Goal: Information Seeking & Learning: Learn about a topic

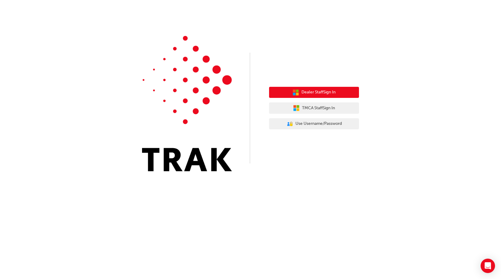
click at [330, 91] on span "Dealer Staff Sign In" at bounding box center [318, 92] width 34 height 7
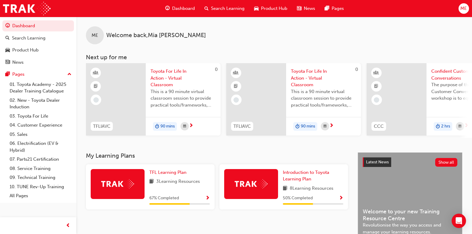
click at [215, 9] on span "Search Learning" at bounding box center [228, 8] width 34 height 7
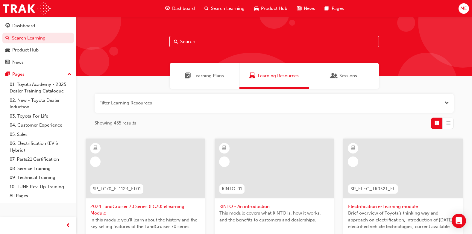
click at [208, 78] on span "Learning Plans" at bounding box center [208, 75] width 31 height 7
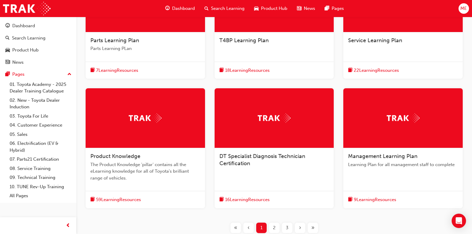
scroll to position [180, 0]
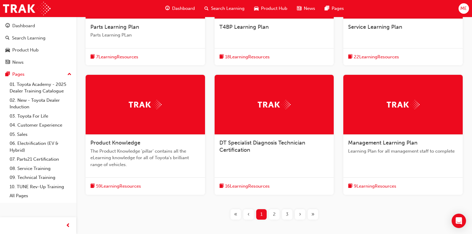
click at [144, 119] on div at bounding box center [145, 105] width 119 height 60
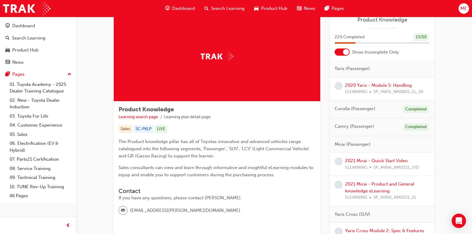
scroll to position [30, 0]
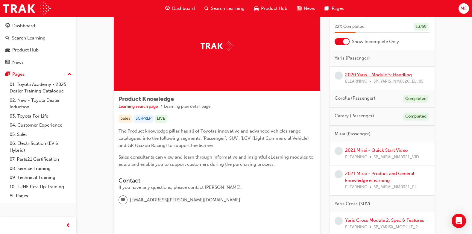
click at [358, 75] on link "2020 Yaris - Module 5: Handling" at bounding box center [378, 74] width 67 height 5
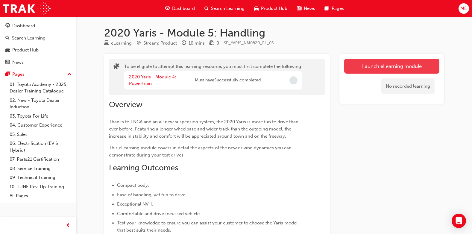
click at [358, 64] on button "Launch eLearning module" at bounding box center [391, 66] width 95 height 15
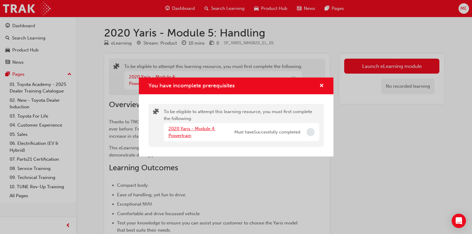
click at [207, 128] on link "2020 Yaris - Module 4: Powertrain" at bounding box center [192, 132] width 47 height 12
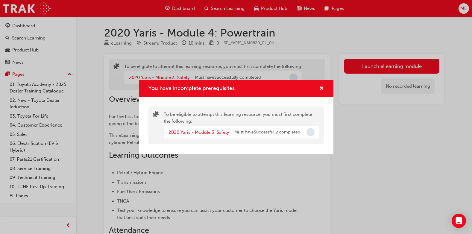
click at [214, 131] on link "2020 Yaris - Module 3: Safety" at bounding box center [199, 132] width 61 height 5
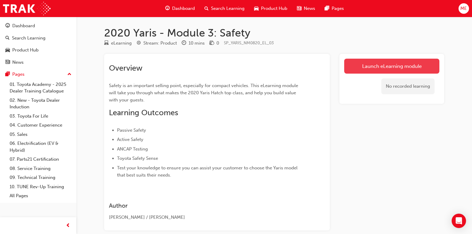
click at [381, 69] on link "Launch eLearning module" at bounding box center [391, 66] width 95 height 15
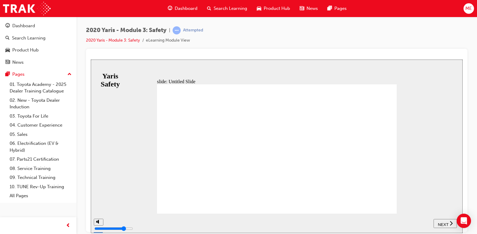
click at [440, 223] on span "NEXT" at bounding box center [442, 224] width 10 height 4
click at [443, 222] on span "NEXT" at bounding box center [442, 224] width 10 height 4
click at [445, 220] on button "NEXT" at bounding box center [444, 223] width 23 height 9
click at [417, 223] on span "PREV" at bounding box center [420, 224] width 11 height 4
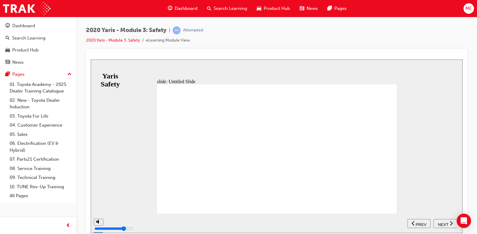
click at [446, 222] on span "NEXT" at bounding box center [442, 224] width 10 height 4
click at [445, 222] on span "NEXT" at bounding box center [442, 224] width 10 height 4
click at [445, 220] on div "NEXT" at bounding box center [445, 223] width 19 height 6
click at [444, 223] on span "NEXT" at bounding box center [442, 224] width 10 height 4
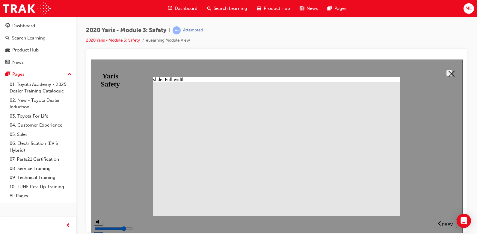
click at [438, 223] on div at bounding box center [277, 146] width 372 height 174
click at [446, 224] on div at bounding box center [277, 146] width 372 height 174
click at [452, 73] on icon at bounding box center [451, 74] width 6 height 6
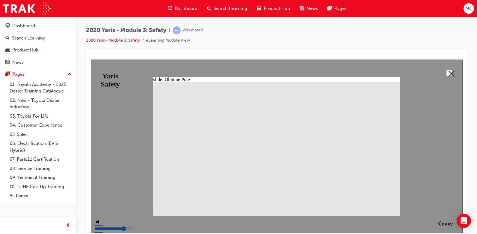
click at [448, 74] on icon at bounding box center [451, 74] width 6 height 6
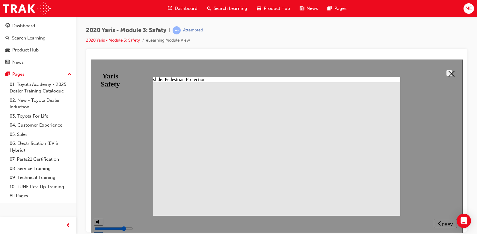
click at [448, 71] on icon at bounding box center [451, 74] width 6 height 6
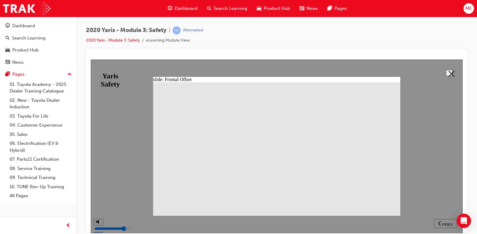
click at [448, 71] on polygon at bounding box center [451, 74] width 6 height 6
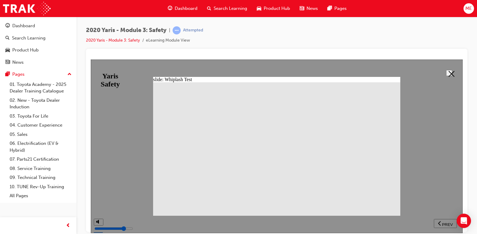
click at [448, 73] on icon at bounding box center [451, 74] width 6 height 6
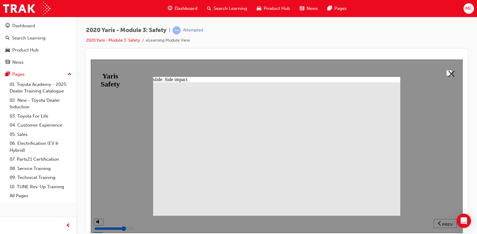
click at [450, 75] on icon at bounding box center [451, 74] width 6 height 6
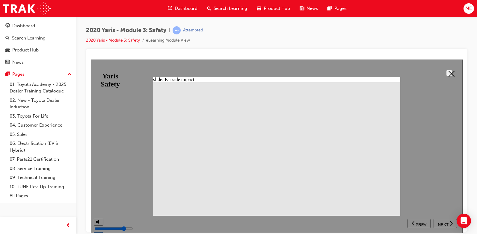
click at [448, 73] on polygon at bounding box center [451, 74] width 6 height 6
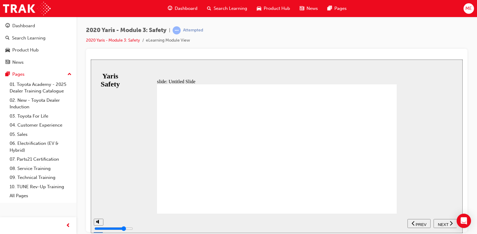
click at [445, 223] on span "NEXT" at bounding box center [442, 224] width 10 height 4
click at [444, 225] on span "NEXT" at bounding box center [442, 224] width 10 height 4
click at [443, 222] on span "NEXT" at bounding box center [442, 224] width 10 height 4
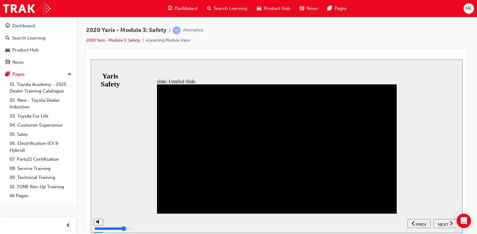
click at [440, 222] on span "NEXT" at bounding box center [442, 224] width 10 height 4
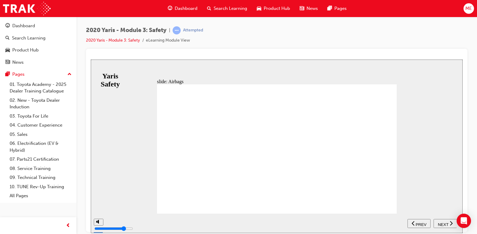
click at [443, 222] on span "NEXT" at bounding box center [442, 224] width 10 height 4
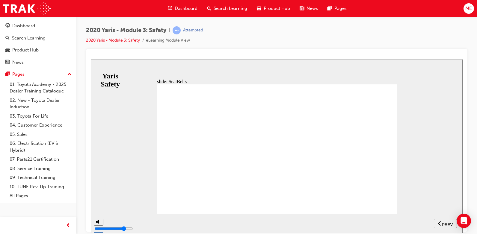
click at [443, 222] on span "NEXT" at bounding box center [442, 224] width 10 height 4
click at [441, 222] on span "NEXT" at bounding box center [442, 224] width 10 height 4
click at [449, 224] on icon "next" at bounding box center [450, 222] width 3 height 5
click at [446, 224] on span "NEXT" at bounding box center [442, 224] width 10 height 4
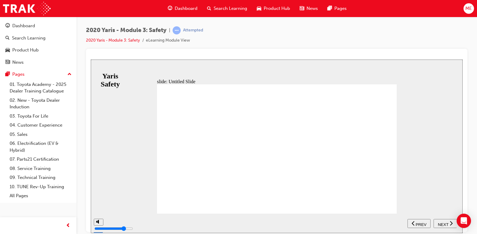
click at [448, 225] on div "NEXT" at bounding box center [445, 223] width 19 height 6
click at [447, 223] on div "NEXT" at bounding box center [445, 223] width 19 height 6
click at [447, 223] on span "NEXT" at bounding box center [442, 224] width 10 height 4
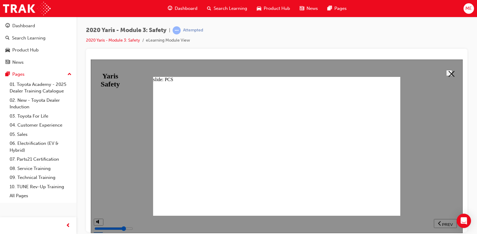
click at [448, 72] on icon at bounding box center [451, 74] width 6 height 6
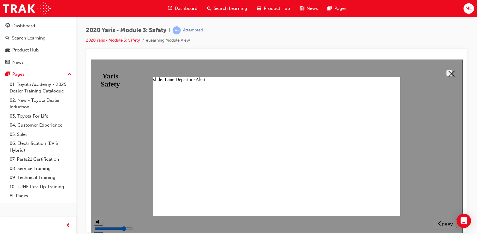
click at [448, 74] on icon at bounding box center [451, 74] width 6 height 6
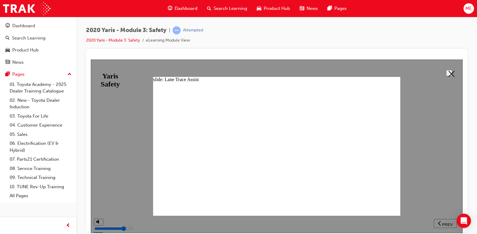
click at [448, 73] on polygon at bounding box center [451, 74] width 6 height 6
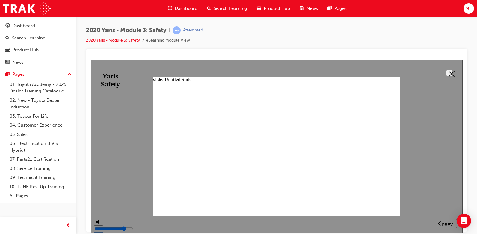
click at [448, 74] on polygon at bounding box center [451, 74] width 6 height 6
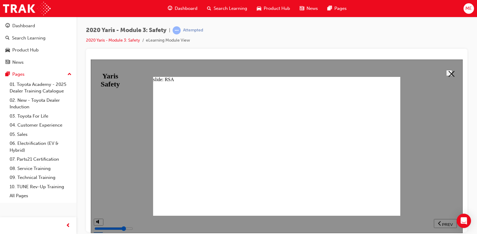
click at [447, 76] on button at bounding box center [449, 73] width 6 height 6
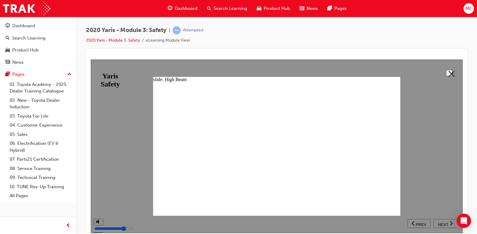
click at [448, 75] on polygon at bounding box center [451, 74] width 6 height 6
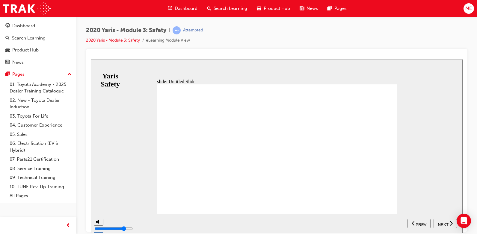
click at [441, 225] on span "NEXT" at bounding box center [442, 224] width 10 height 4
click at [444, 222] on span "NEXT" at bounding box center [442, 224] width 10 height 4
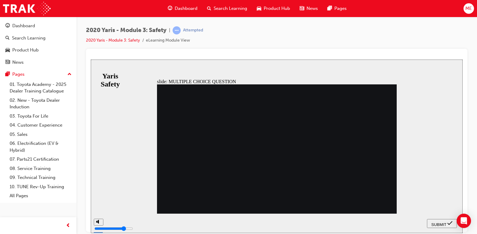
radio input "true"
click at [440, 222] on span "SUBMIT" at bounding box center [438, 224] width 15 height 4
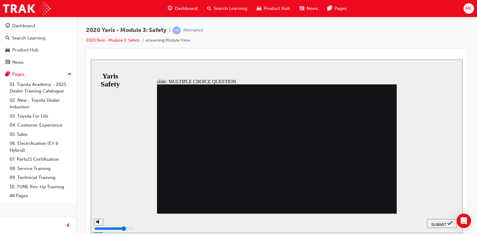
radio input "true"
click at [440, 224] on span "SUBMIT" at bounding box center [438, 224] width 15 height 4
radio input "true"
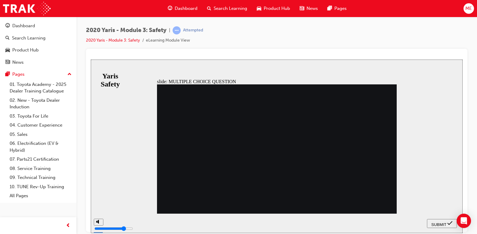
click at [440, 222] on span "SUBMIT" at bounding box center [438, 224] width 15 height 4
radio input "true"
click at [436, 223] on span "SUBMIT" at bounding box center [438, 224] width 15 height 4
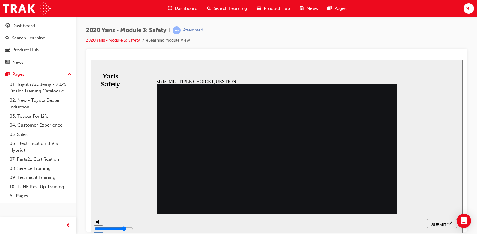
radio input "true"
click at [440, 222] on span "SUBMIT" at bounding box center [438, 224] width 15 height 4
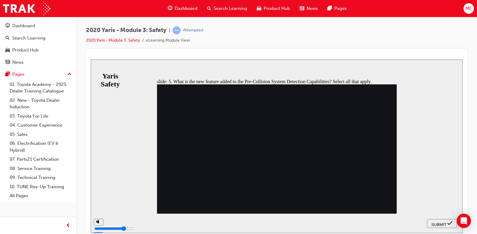
checkbox input "true"
click at [436, 222] on span "SUBMIT" at bounding box center [438, 224] width 15 height 4
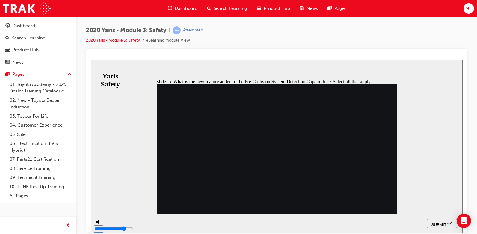
checkbox input "true"
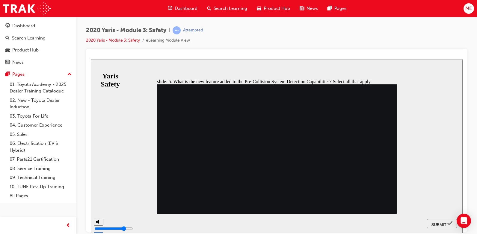
checkbox input "false"
click at [442, 224] on span "SUBMIT" at bounding box center [438, 224] width 15 height 4
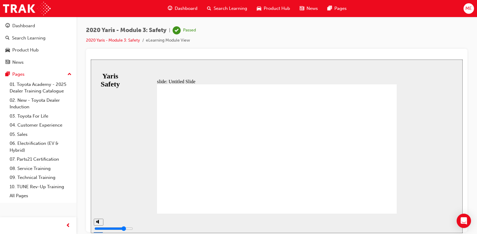
click at [412, 202] on div "slide: Untitled Slide MODULE 3 Safety You have completed this module. MODULE 3 …" at bounding box center [277, 146] width 372 height 174
click at [112, 42] on link "2020 Yaris - Module 3: Safety" at bounding box center [113, 40] width 54 height 5
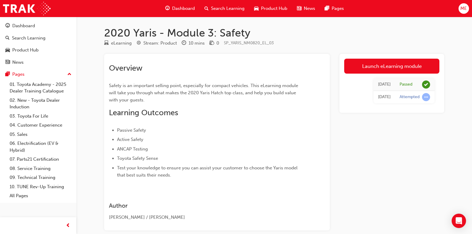
click at [207, 7] on span "search-icon" at bounding box center [207, 8] width 4 height 7
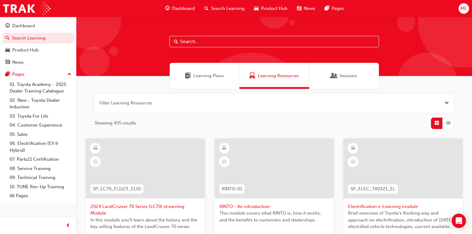
click at [201, 78] on span "Learning Plans" at bounding box center [208, 75] width 31 height 7
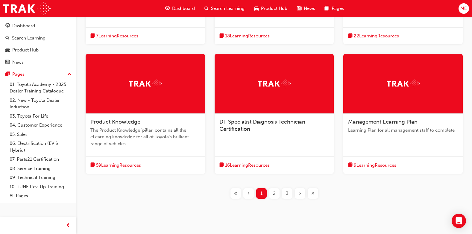
scroll to position [214, 0]
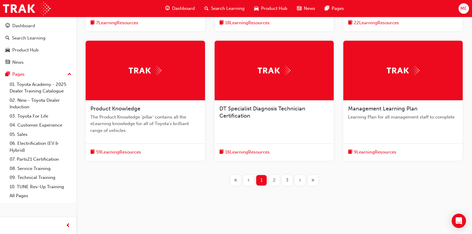
click at [148, 83] on div at bounding box center [145, 71] width 119 height 60
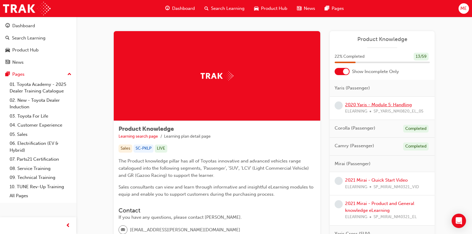
click at [350, 104] on link "2020 Yaris - Module 5: Handling" at bounding box center [378, 104] width 67 height 5
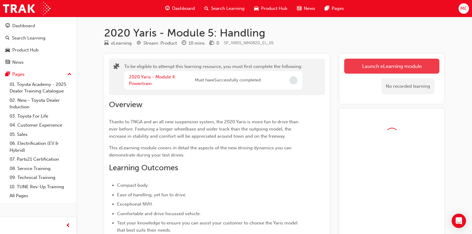
click at [358, 67] on button "Launch eLearning module" at bounding box center [391, 66] width 95 height 15
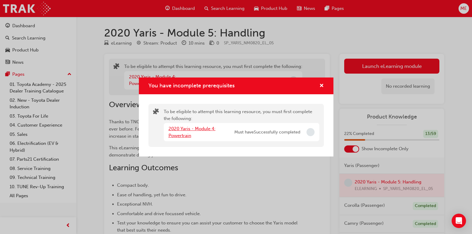
click at [194, 129] on link "2020 Yaris - Module 4: Powertrain" at bounding box center [192, 132] width 47 height 12
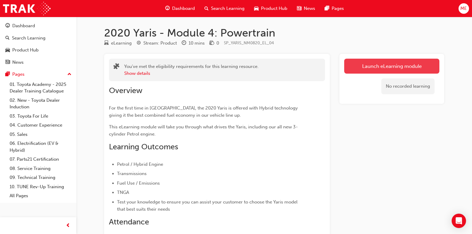
click at [368, 66] on link "Launch eLearning module" at bounding box center [391, 66] width 95 height 15
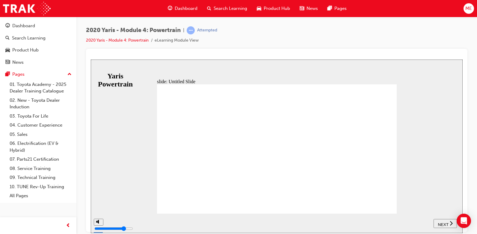
click at [437, 223] on div "NEXT" at bounding box center [445, 223] width 19 height 6
click at [443, 222] on span "NEXT" at bounding box center [442, 224] width 10 height 4
click at [446, 223] on span "NEXT" at bounding box center [445, 224] width 10 height 4
click at [442, 222] on span "NEXT" at bounding box center [442, 224] width 10 height 4
click at [440, 223] on span "NEXT" at bounding box center [442, 224] width 10 height 4
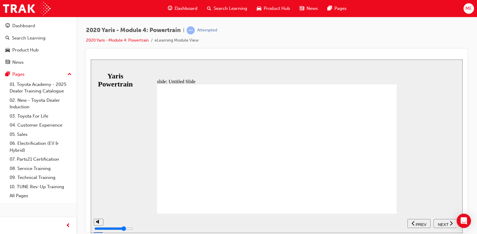
click at [440, 223] on span "NEXT" at bounding box center [442, 224] width 10 height 4
click at [445, 222] on span "NEXT" at bounding box center [442, 224] width 10 height 4
click at [111, 221] on rect "play/pause" at bounding box center [111, 221] width 1 height 4
click at [111, 222] on icon "play/pause" at bounding box center [112, 221] width 3 height 4
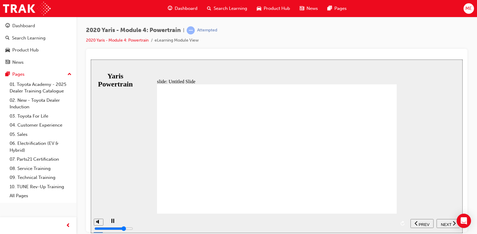
click at [111, 223] on rect "play/pause" at bounding box center [111, 221] width 1 height 4
click at [111, 222] on icon "play/pause" at bounding box center [112, 221] width 3 height 4
click at [342, 219] on div "playback controls" at bounding box center [257, 219] width 276 height 0
click at [444, 223] on span "NEXT" at bounding box center [445, 224] width 10 height 4
click at [449, 223] on div "NEXT" at bounding box center [445, 223] width 19 height 6
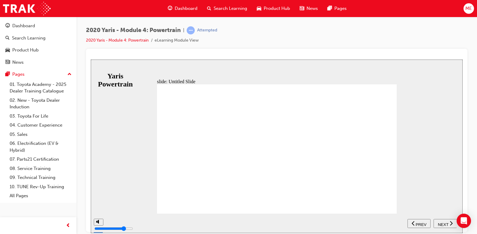
click at [444, 219] on button "NEXT" at bounding box center [444, 223] width 23 height 9
click at [98, 222] on div "misc controls" at bounding box center [98, 218] width 9 height 31
drag, startPoint x: 98, startPoint y: 201, endPoint x: 98, endPoint y: 214, distance: 13.8
type input "0"
click at [98, 208] on input "volume" at bounding box center [113, 206] width 39 height 5
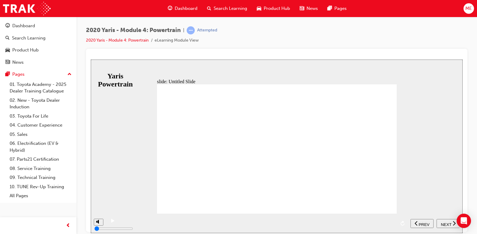
click at [451, 222] on div "NEXT" at bounding box center [448, 223] width 19 height 6
click at [446, 222] on span "NEXT" at bounding box center [442, 224] width 10 height 4
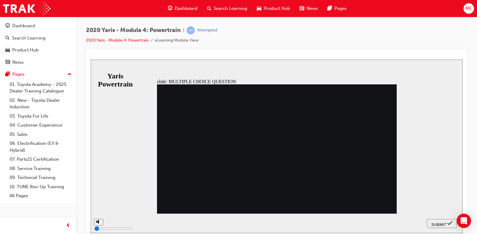
radio input "true"
click at [441, 222] on span "SUBMIT" at bounding box center [438, 224] width 15 height 4
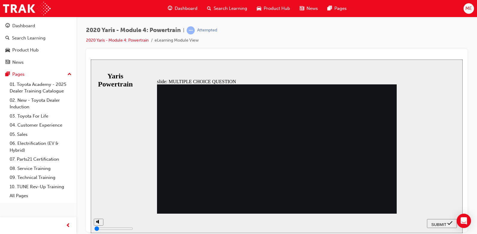
radio input "true"
click at [435, 222] on span "SUBMIT" at bounding box center [438, 224] width 15 height 4
radio input "true"
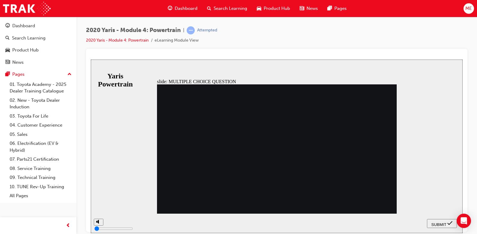
click at [438, 222] on span "SUBMIT" at bounding box center [438, 224] width 15 height 4
radio input "true"
click at [438, 222] on span "SUBMIT" at bounding box center [438, 224] width 15 height 4
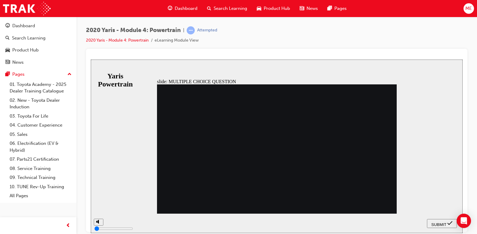
radio input "true"
click at [444, 220] on div "SUBMIT" at bounding box center [441, 223] width 25 height 6
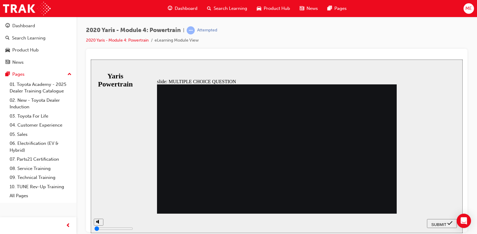
click at [435, 220] on button "SUBMIT" at bounding box center [442, 223] width 30 height 9
radio input "false"
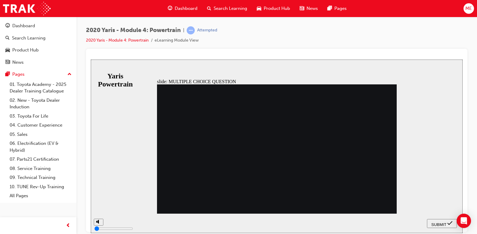
radio input "true"
click at [436, 222] on span "SUBMIT" at bounding box center [438, 224] width 15 height 4
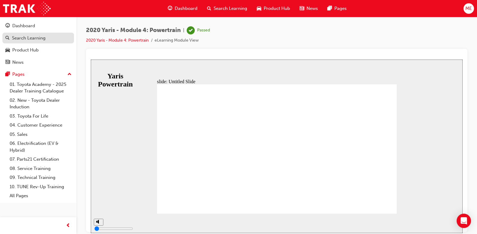
drag, startPoint x: 40, startPoint y: 46, endPoint x: 29, endPoint y: 39, distance: 12.7
click at [29, 39] on div "Search Learning" at bounding box center [29, 38] width 34 height 7
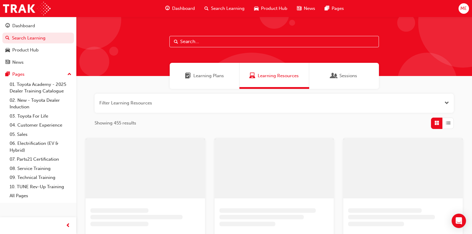
click at [196, 74] on span "Learning Plans" at bounding box center [208, 75] width 31 height 7
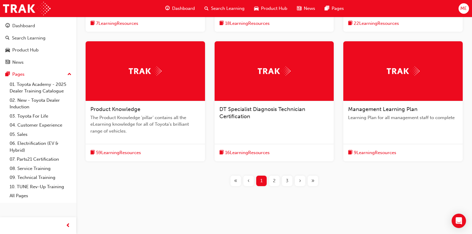
scroll to position [214, 0]
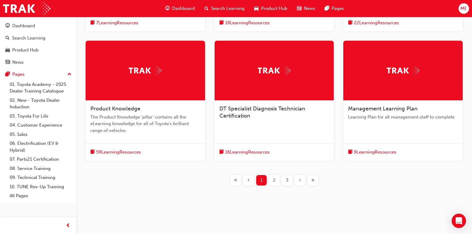
click at [129, 56] on div at bounding box center [145, 71] width 119 height 60
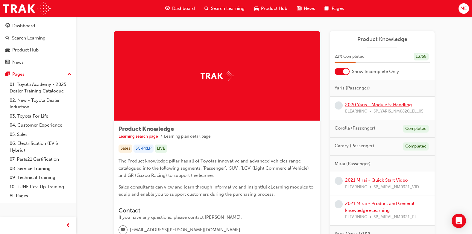
click at [362, 106] on link "2020 Yaris - Module 5: Handling" at bounding box center [378, 104] width 67 height 5
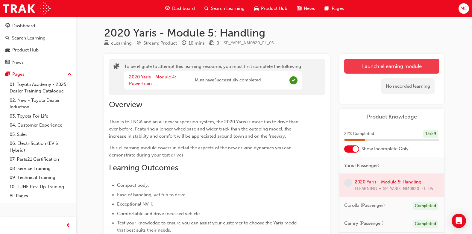
click at [358, 67] on button "Launch eLearning module" at bounding box center [391, 66] width 95 height 15
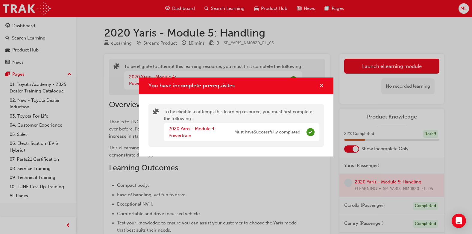
click at [323, 88] on span "cross-icon" at bounding box center [321, 86] width 4 height 5
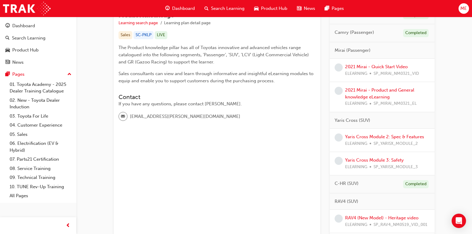
scroll to position [120, 0]
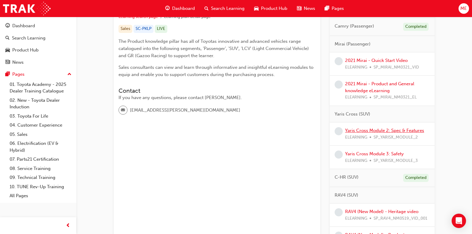
click at [352, 130] on link "Yaris Cross Module 2: Spec & Features" at bounding box center [384, 130] width 79 height 5
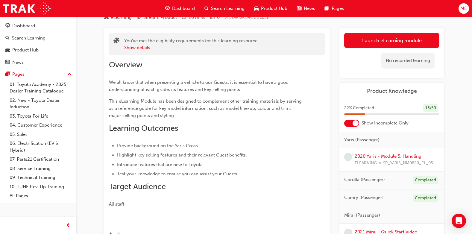
scroll to position [25, 0]
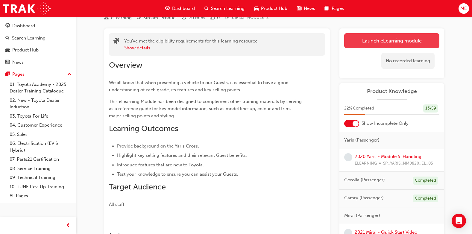
click at [355, 41] on link "Launch eLearning module" at bounding box center [391, 40] width 95 height 15
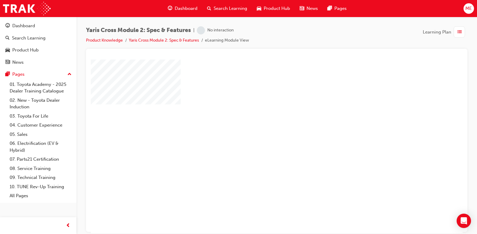
click at [259, 129] on div "play" at bounding box center [259, 129] width 0 height 0
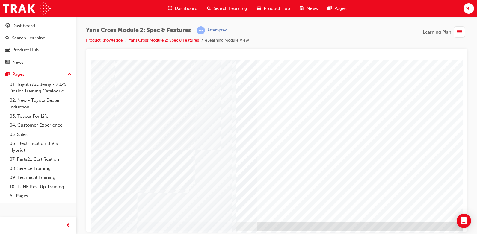
scroll to position [55, 0]
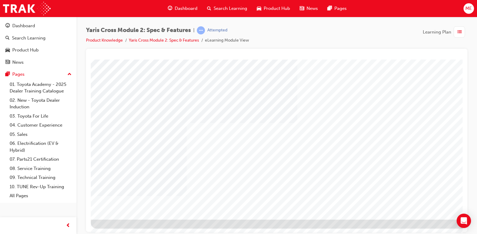
drag, startPoint x: 447, startPoint y: 209, endPoint x: 447, endPoint y: 206, distance: 3.3
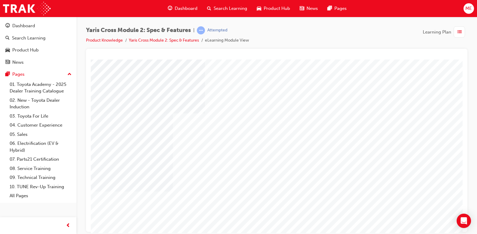
scroll to position [0, 0]
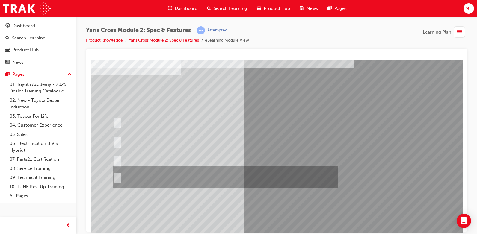
click at [166, 172] on div at bounding box center [223, 177] width 225 height 22
radio input "true"
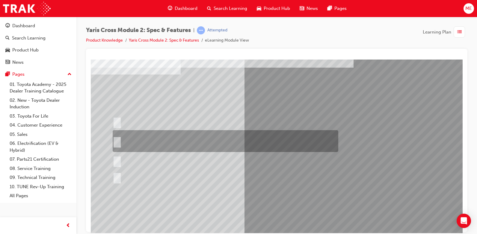
scroll to position [55, 0]
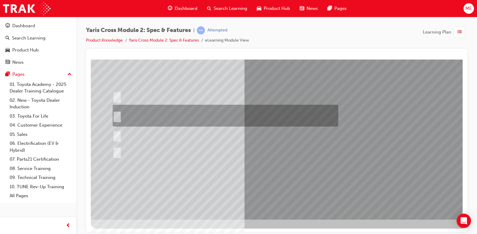
click at [229, 107] on div at bounding box center [223, 116] width 225 height 22
radio input "true"
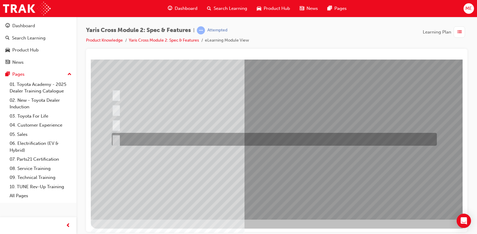
click at [157, 133] on div at bounding box center [272, 139] width 325 height 13
radio input "true"
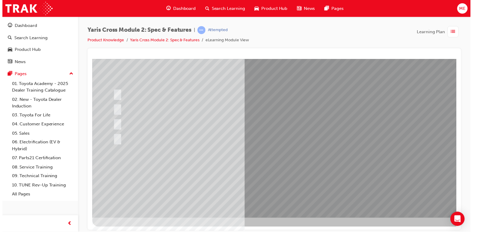
scroll to position [0, 0]
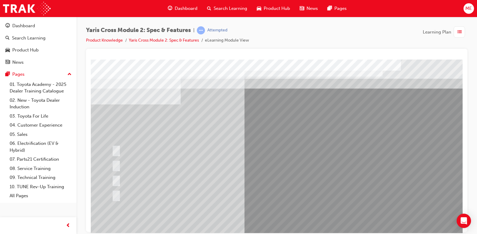
click at [278, 179] on div at bounding box center [294, 167] width 407 height 216
click at [142, 181] on div at bounding box center [272, 179] width 325 height 13
click at [261, 185] on div at bounding box center [272, 179] width 325 height 13
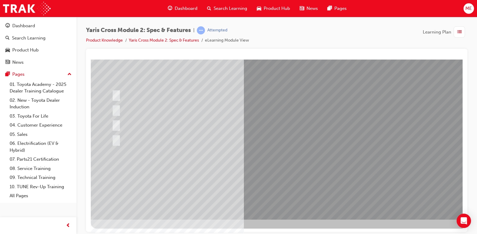
click at [146, 123] on div at bounding box center [272, 124] width 325 height 13
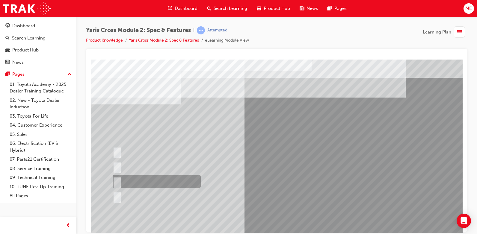
click at [118, 180] on input "2WD HV GX" at bounding box center [116, 181] width 7 height 7
radio input "true"
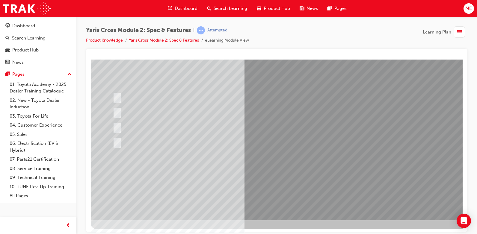
scroll to position [55, 0]
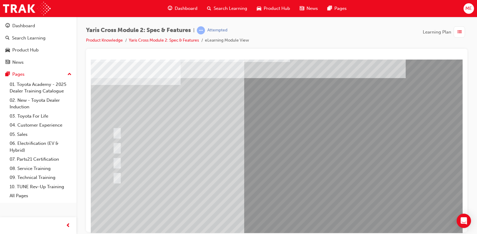
scroll to position [30, 0]
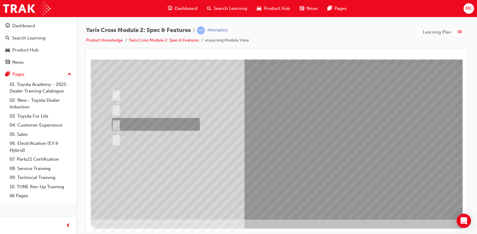
scroll to position [25, 0]
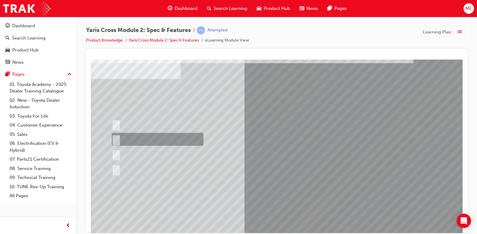
click at [115, 138] on input "GXL & Urban" at bounding box center [115, 139] width 7 height 7
radio input "true"
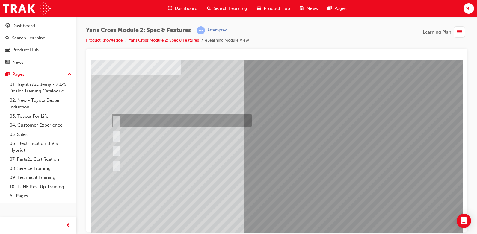
scroll to position [55, 0]
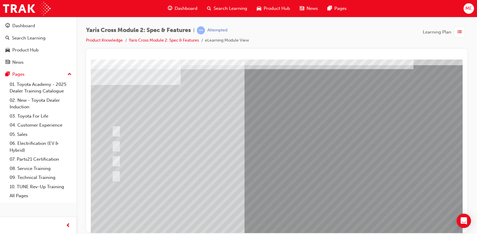
scroll to position [30, 0]
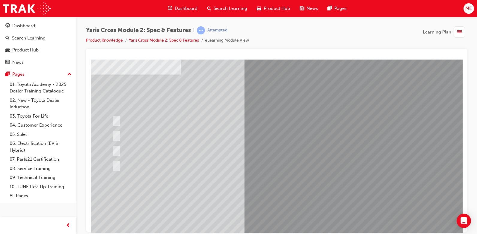
click at [261, 194] on div at bounding box center [294, 137] width 407 height 216
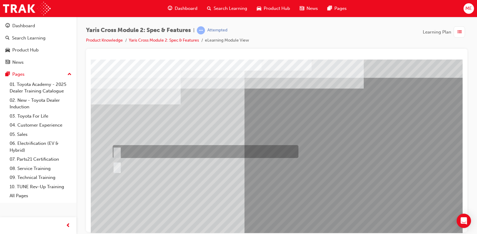
click at [136, 151] on div at bounding box center [204, 151] width 186 height 13
radio input "true"
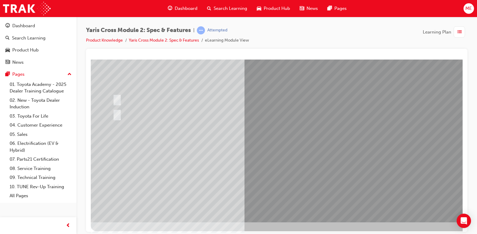
scroll to position [55, 0]
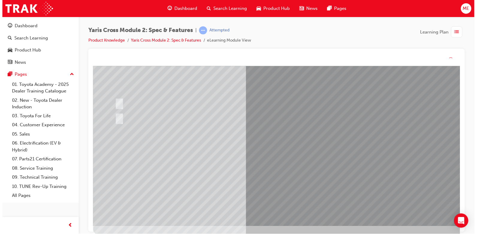
scroll to position [0, 0]
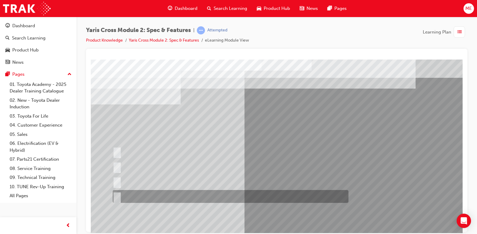
click at [173, 197] on div at bounding box center [229, 196] width 236 height 13
radio input "true"
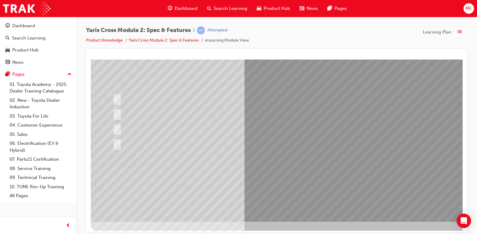
scroll to position [55, 0]
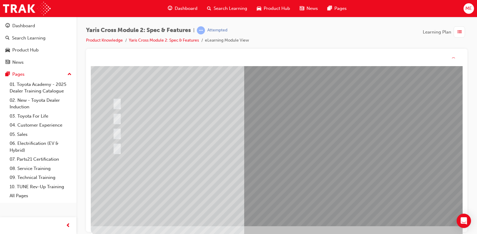
click at [286, 166] on div at bounding box center [294, 119] width 407 height 216
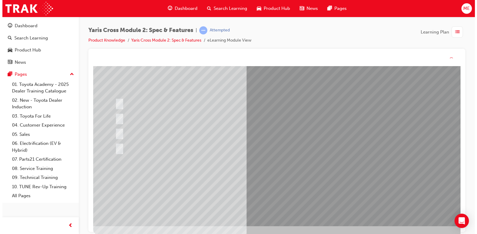
scroll to position [0, 0]
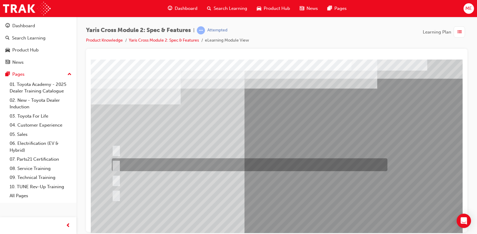
click at [117, 166] on input "70:30" at bounding box center [115, 165] width 7 height 7
radio input "true"
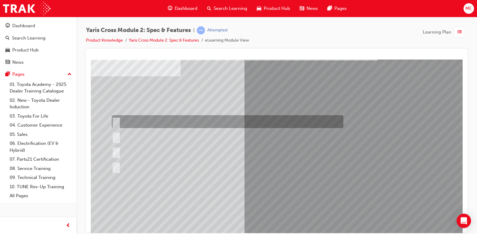
scroll to position [55, 0]
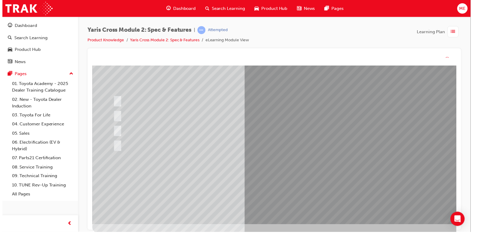
scroll to position [0, 0]
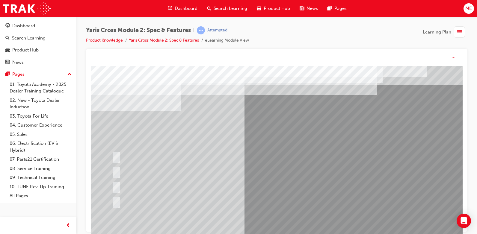
click at [277, 177] on div at bounding box center [294, 174] width 407 height 216
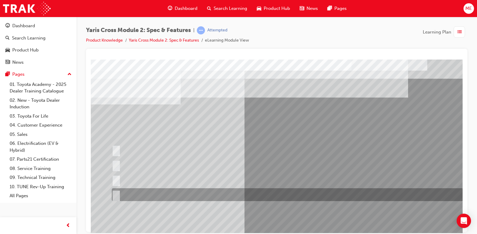
click at [201, 192] on div at bounding box center [285, 194] width 351 height 13
radio input "true"
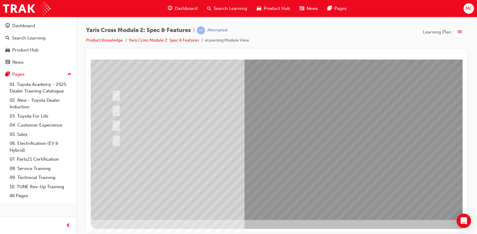
scroll to position [55, 0]
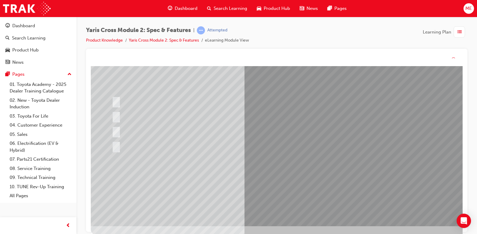
scroll to position [0, 0]
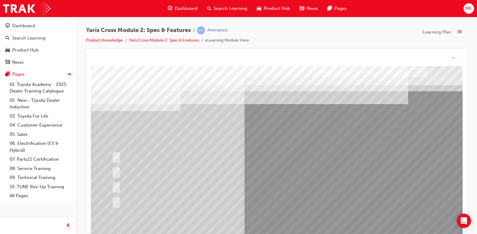
click at [272, 179] on div at bounding box center [294, 174] width 407 height 216
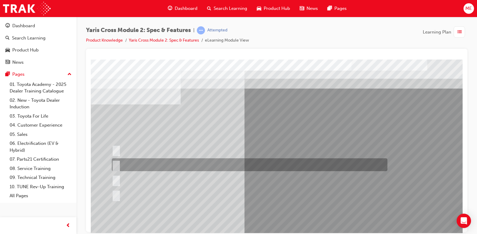
click at [180, 164] on div at bounding box center [247, 164] width 275 height 13
radio input "true"
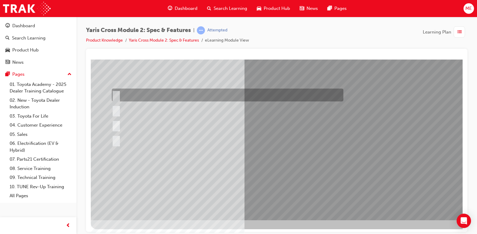
scroll to position [55, 0]
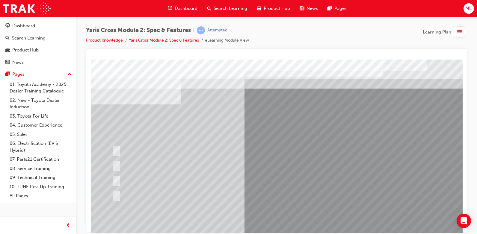
click at [274, 223] on div at bounding box center [294, 167] width 407 height 216
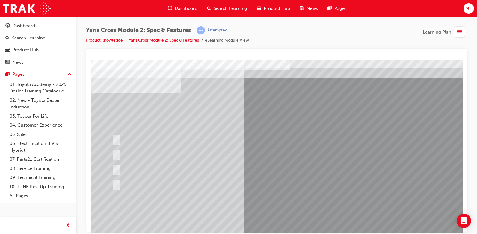
scroll to position [30, 0]
